Goal: Information Seeking & Learning: Learn about a topic

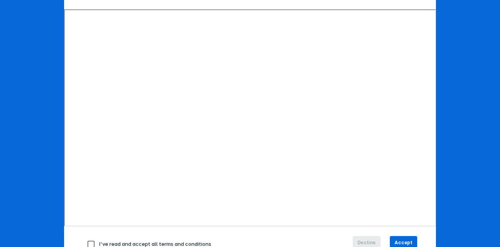
scroll to position [105, 0]
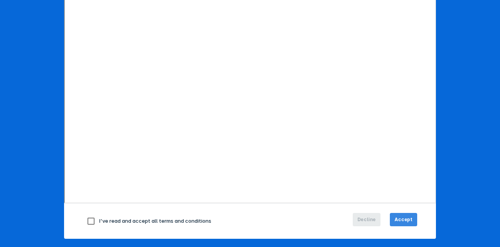
click at [407, 221] on span "Accept" at bounding box center [404, 219] width 18 height 7
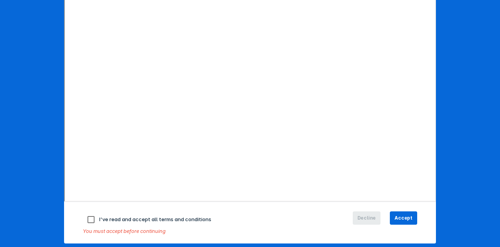
drag, startPoint x: 91, startPoint y: 219, endPoint x: 114, endPoint y: 219, distance: 23.5
click at [91, 219] on input "checkbox" at bounding box center [91, 219] width 16 height 16
checkbox input "true"
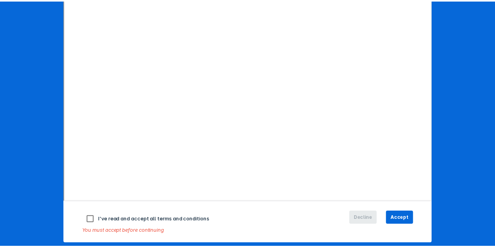
scroll to position [125, 0]
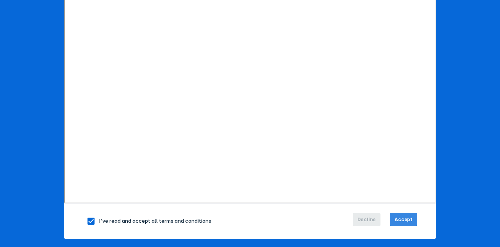
click at [404, 218] on span "Accept" at bounding box center [404, 219] width 18 height 7
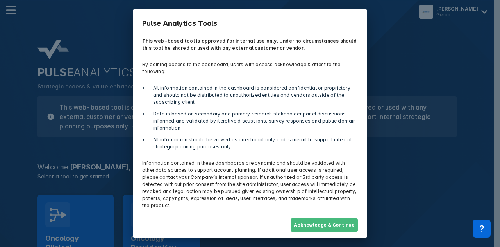
click at [326, 218] on button "Acknowledge & Continue" at bounding box center [324, 224] width 67 height 13
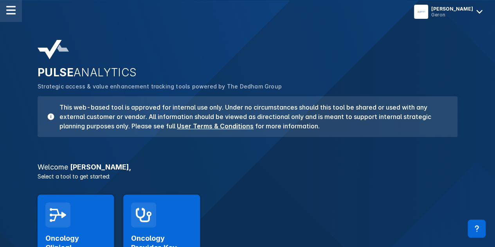
click at [13, 15] on div at bounding box center [11, 11] width 22 height 22
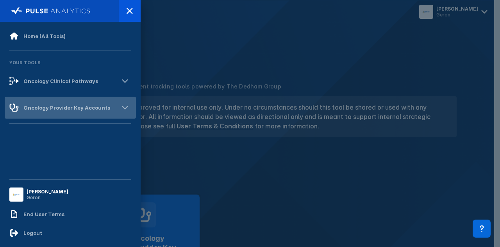
click at [81, 99] on div "Oncology Provider Key Accounts" at bounding box center [70, 108] width 131 height 22
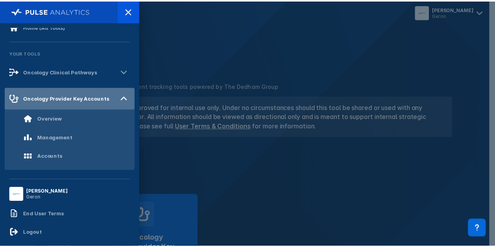
scroll to position [14, 0]
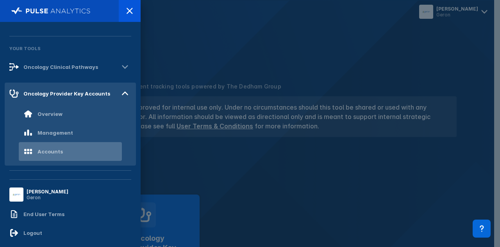
click at [45, 150] on div "Accounts" at bounding box center [50, 151] width 25 height 6
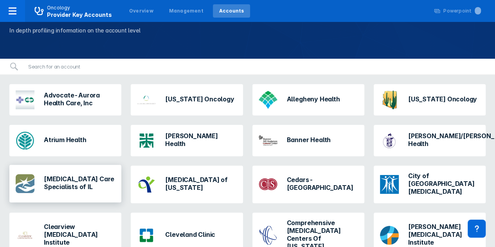
click at [53, 175] on h3 "[MEDICAL_DATA] Care Specialists of IL" at bounding box center [79, 183] width 71 height 16
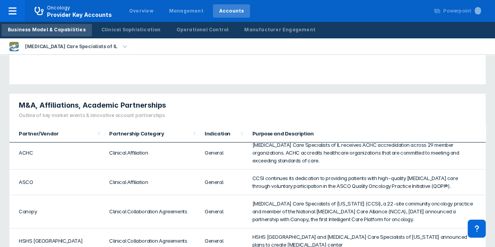
scroll to position [8, 0]
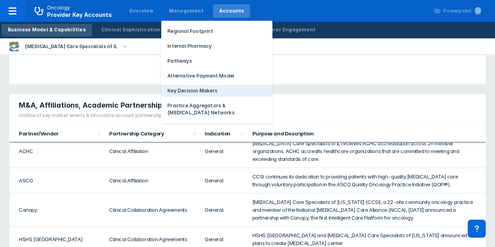
click at [231, 88] on button "Key Decision Makers" at bounding box center [216, 91] width 111 height 12
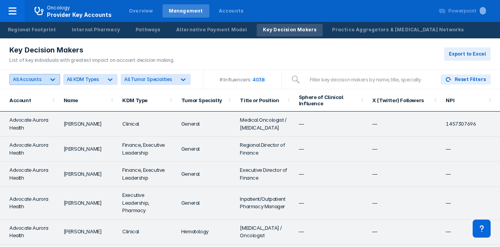
click at [52, 81] on icon at bounding box center [53, 79] width 8 height 8
click at [342, 61] on div "Key Decision Makers List of key individuals with greatest impact on account dec…" at bounding box center [250, 53] width 500 height 31
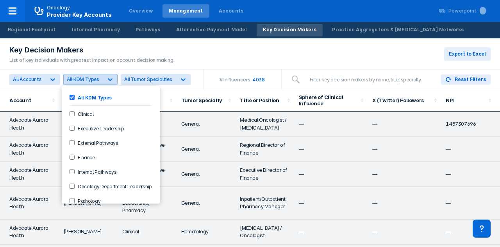
click at [113, 83] on div at bounding box center [110, 79] width 14 height 14
click at [72, 140] on Pathways-checkbox "External Pathways" at bounding box center [72, 142] width 5 height 5
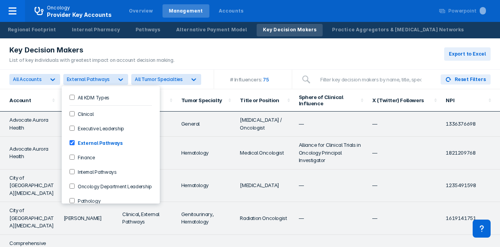
click at [206, 68] on div "Key Decision Makers List of key individuals with greatest impact on account dec…" at bounding box center [250, 53] width 500 height 31
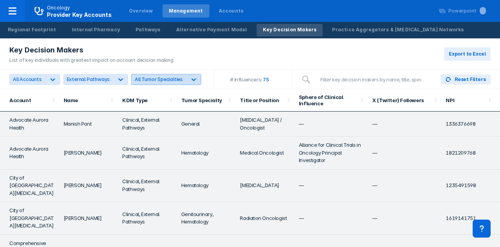
click at [190, 81] on icon at bounding box center [194, 79] width 8 height 8
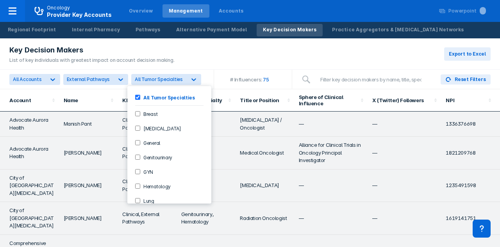
click at [138, 184] on input "Hematology" at bounding box center [137, 185] width 5 height 5
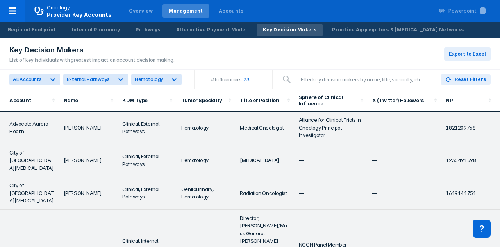
click at [207, 65] on div "Key Decision Makers List of key individuals with greatest impact on account dec…" at bounding box center [250, 53] width 500 height 31
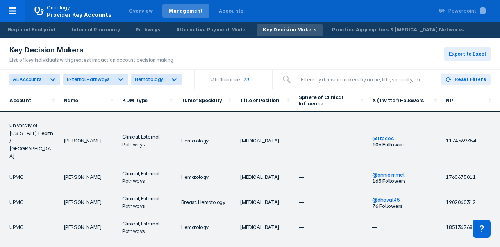
scroll to position [991, 0]
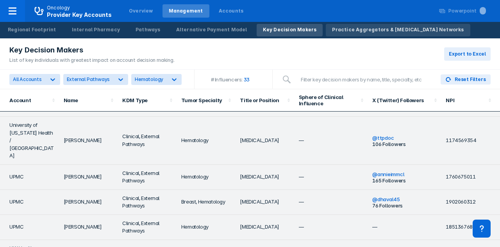
click at [334, 26] on div "Practice Aggregators & [MEDICAL_DATA] Networks" at bounding box center [398, 29] width 132 height 7
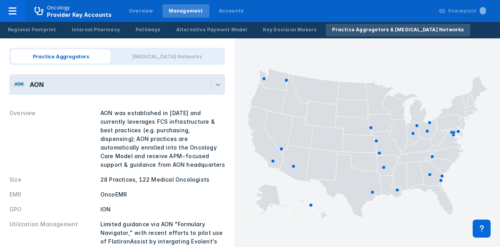
click at [214, 87] on icon at bounding box center [218, 85] width 8 height 8
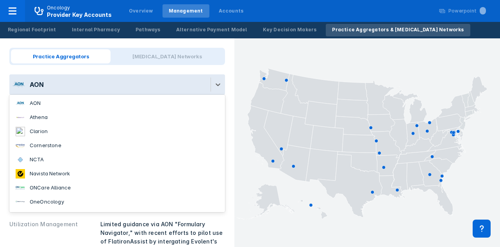
click at [133, 145] on li "Cornerstone" at bounding box center [117, 145] width 216 height 14
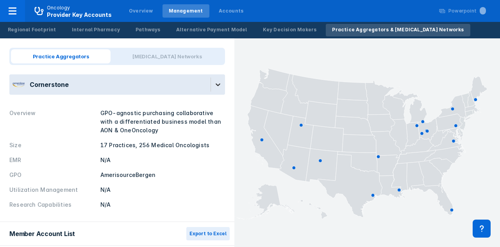
click at [214, 88] on icon at bounding box center [218, 85] width 8 height 8
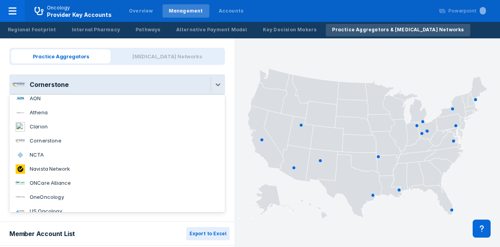
scroll to position [13, 0]
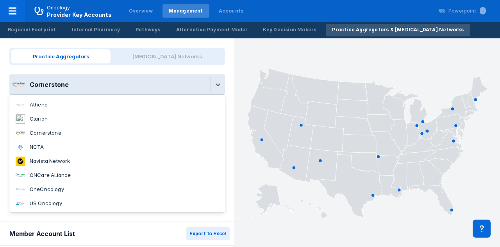
click at [35, 187] on div "OneOncology" at bounding box center [47, 189] width 34 height 8
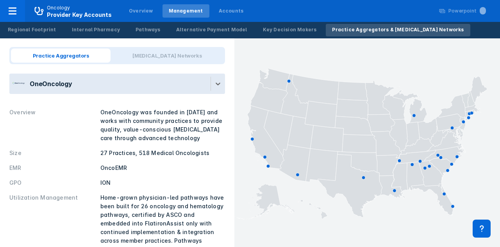
scroll to position [0, 0]
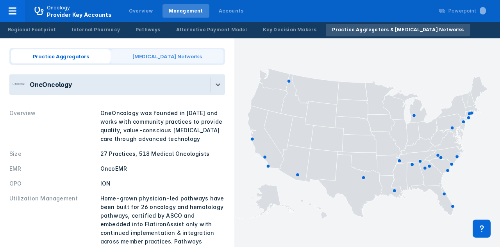
click at [189, 57] on span "[MEDICAL_DATA] Networks" at bounding box center [167, 56] width 113 height 14
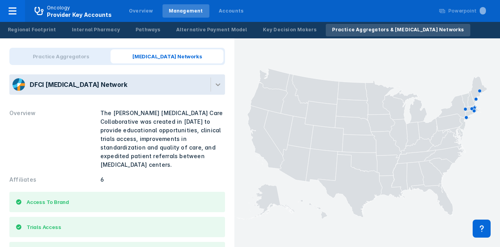
click at [214, 87] on icon at bounding box center [218, 85] width 8 height 8
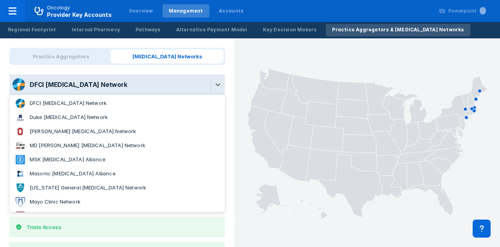
click at [61, 144] on div "MD [PERSON_NAME] [MEDICAL_DATA] Network" at bounding box center [88, 146] width 116 height 8
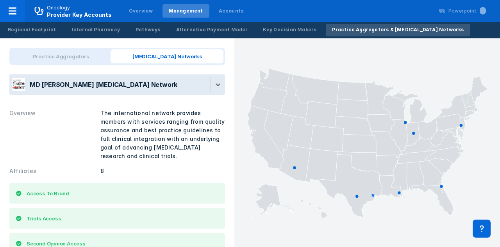
click at [65, 85] on div "MD [PERSON_NAME] [MEDICAL_DATA] Network" at bounding box center [104, 84] width 148 height 9
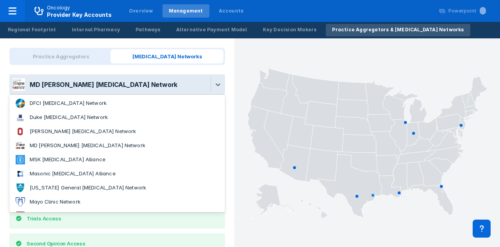
click at [66, 70] on div "Practice Aggregators [MEDICAL_DATA] Networks option MD [PERSON_NAME] [MEDICAL_D…" at bounding box center [117, 163] width 235 height 250
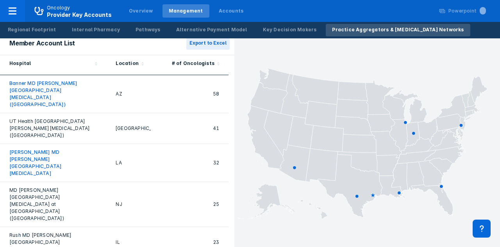
scroll to position [259, 0]
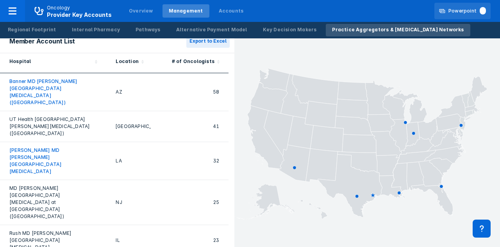
click at [473, 11] on div "Powerpoint" at bounding box center [468, 10] width 38 height 7
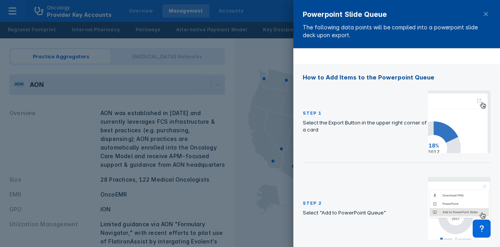
scroll to position [81, 0]
click at [237, 118] on div at bounding box center [250, 123] width 500 height 247
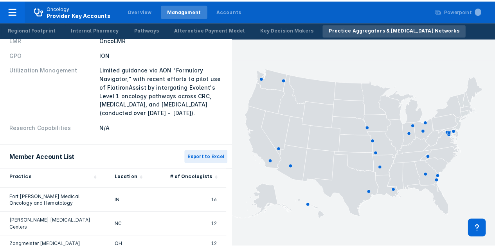
scroll to position [154, 0]
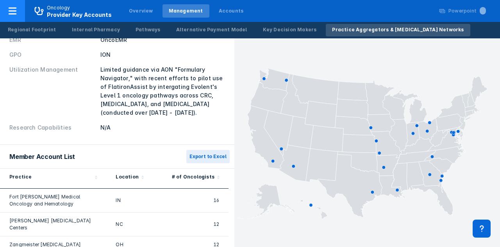
click at [20, 18] on div at bounding box center [12, 11] width 25 height 22
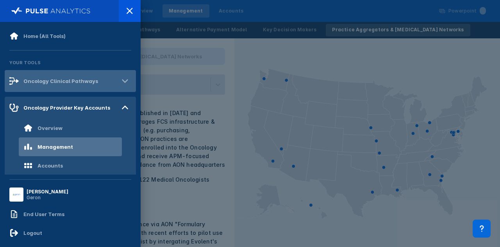
click at [120, 82] on icon at bounding box center [125, 81] width 13 height 13
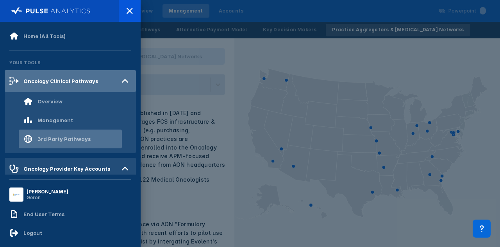
click at [87, 138] on div "3rd Party Pathways" at bounding box center [64, 139] width 53 height 6
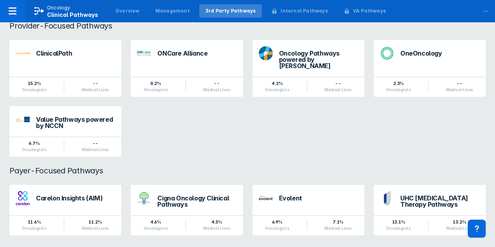
scroll to position [96, 0]
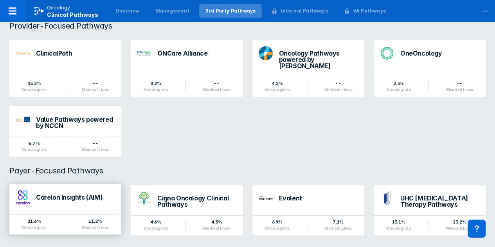
click at [82, 194] on div "Carelon Insights (AIM)" at bounding box center [75, 197] width 79 height 6
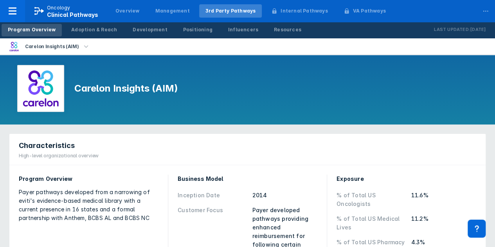
click at [84, 50] on icon "button" at bounding box center [86, 46] width 9 height 9
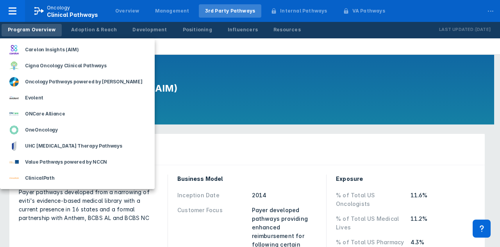
click at [238, 108] on div at bounding box center [250, 123] width 500 height 247
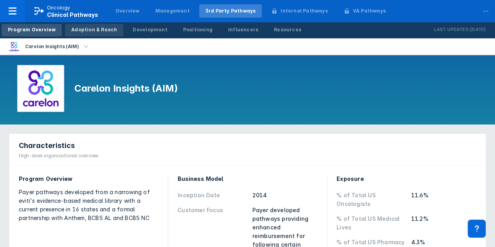
click at [88, 30] on div "Adoption & Reach" at bounding box center [94, 29] width 46 height 7
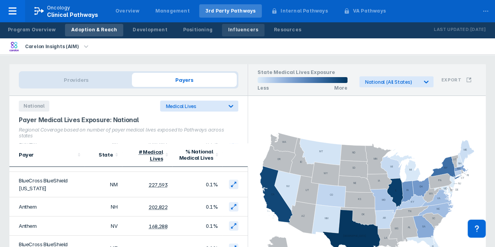
click at [231, 31] on div "Influencers" at bounding box center [243, 29] width 30 height 7
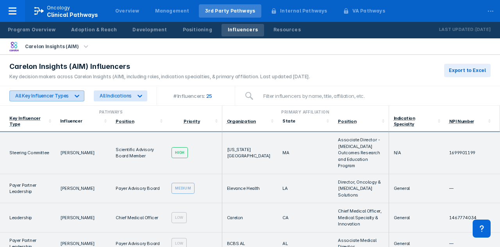
click at [74, 97] on icon at bounding box center [77, 96] width 8 height 8
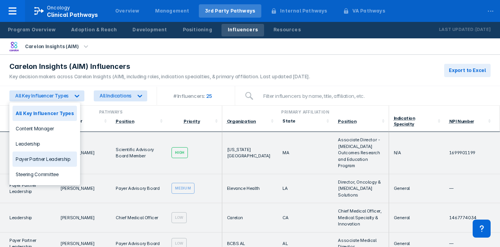
click at [61, 157] on div "Payer Partner Leadership" at bounding box center [45, 158] width 65 height 15
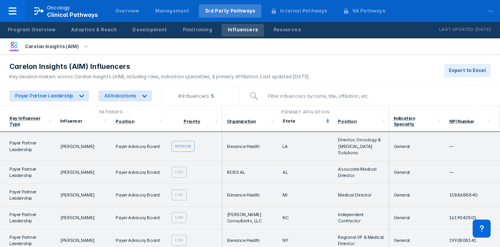
click at [327, 121] on polygon at bounding box center [328, 122] width 3 height 2
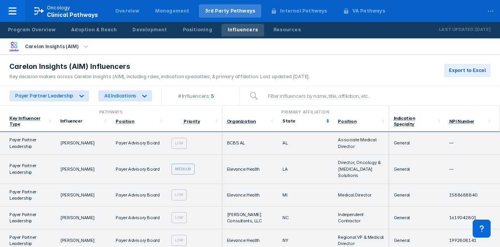
click at [327, 121] on polygon at bounding box center [328, 122] width 3 height 2
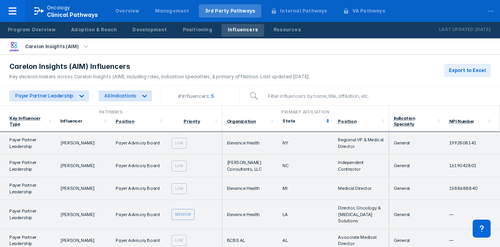
click at [324, 119] on icon at bounding box center [328, 121] width 8 height 8
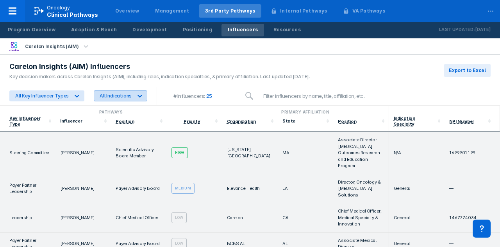
click at [139, 97] on icon at bounding box center [140, 96] width 8 height 8
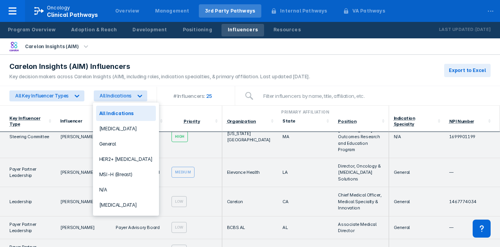
click at [407, 69] on div "Carelon Insights (AIM) Influencers Key decision makers across Carelon Insights …" at bounding box center [250, 70] width 500 height 31
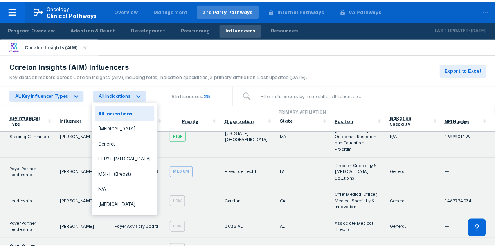
scroll to position [16, 0]
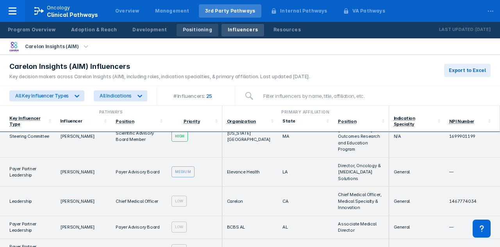
click at [188, 32] on div "Positioning" at bounding box center [197, 29] width 29 height 7
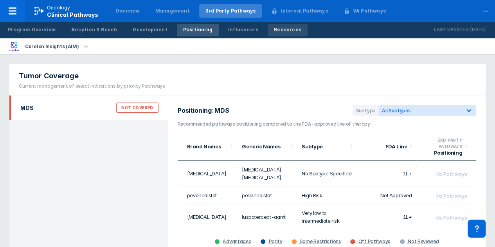
click at [283, 29] on link "Resources" at bounding box center [287, 30] width 40 height 13
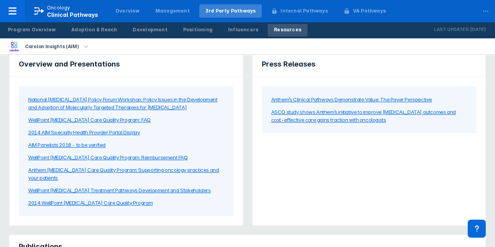
scroll to position [12, 0]
click at [294, 18] on div "Overview Management 3rd Party Pathways Internal Pathways VA Pathways" at bounding box center [251, 11] width 286 height 22
click at [294, 13] on div "Internal Pathways" at bounding box center [303, 10] width 47 height 7
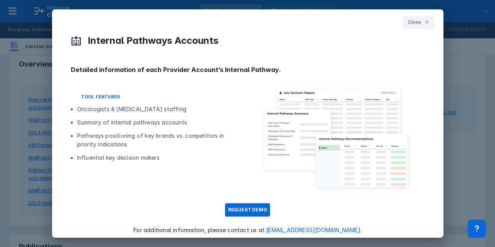
scroll to position [0, 0]
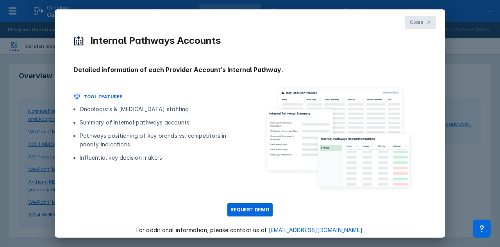
click at [413, 25] on span "Close" at bounding box center [417, 22] width 14 height 7
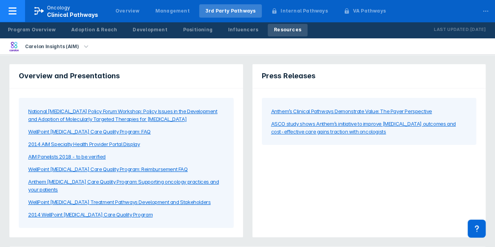
click at [20, 15] on div at bounding box center [12, 11] width 25 height 22
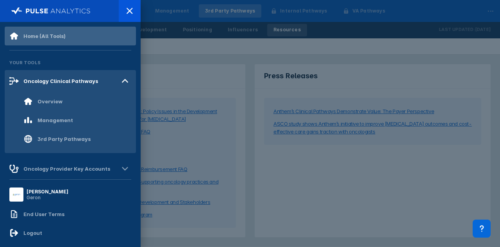
click at [34, 35] on div "Home (All Tools)" at bounding box center [44, 36] width 42 height 6
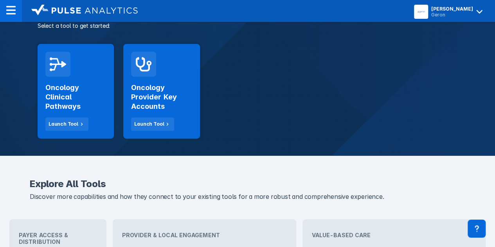
scroll to position [150, 0]
